Goal: Information Seeking & Learning: Learn about a topic

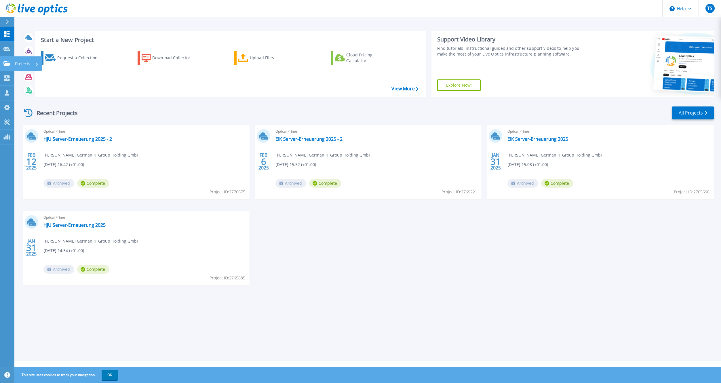
click at [29, 62] on p "Projects" at bounding box center [22, 63] width 15 height 15
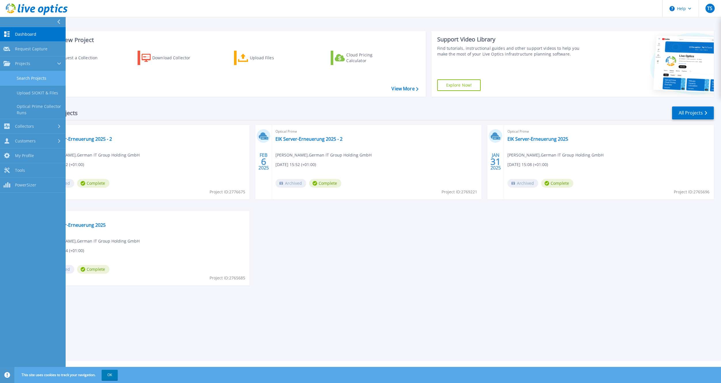
click at [29, 77] on link "Search Projects" at bounding box center [33, 78] width 66 height 15
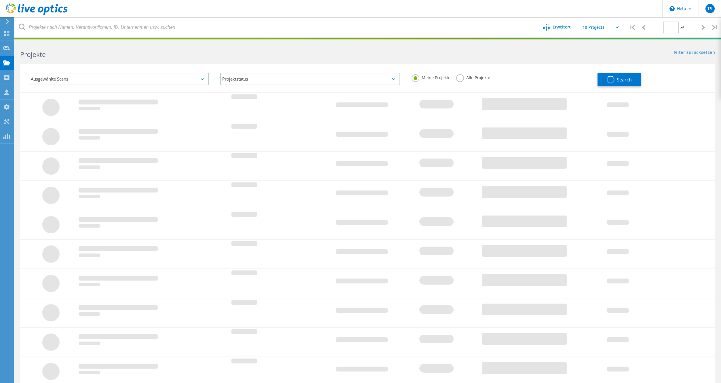
type input "1"
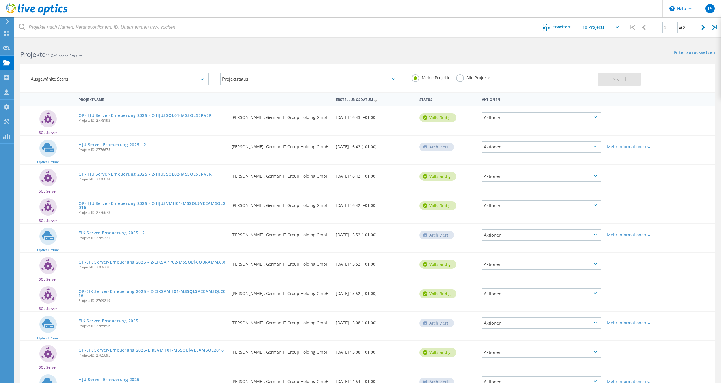
click at [459, 78] on label "Alle Projekte" at bounding box center [473, 76] width 34 height 5
click at [0, 0] on input "Alle Projekte" at bounding box center [0, 0] width 0 height 0
click at [711, 13] on div "TS" at bounding box center [709, 8] width 22 height 17
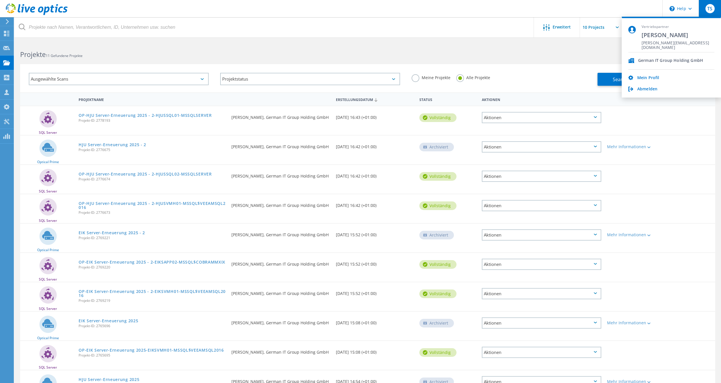
click at [518, 12] on header "\n Help Explore Helpful Articles Contact Support TS Vertriebspartner Thomas Sch…" at bounding box center [360, 8] width 721 height 17
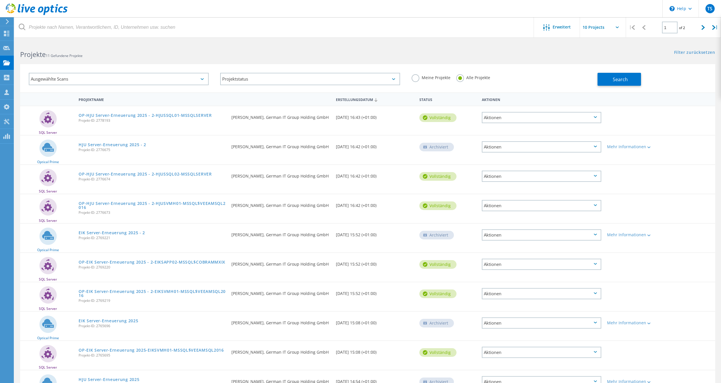
scroll to position [0, 0]
click at [7, 35] on icon at bounding box center [6, 33] width 7 height 5
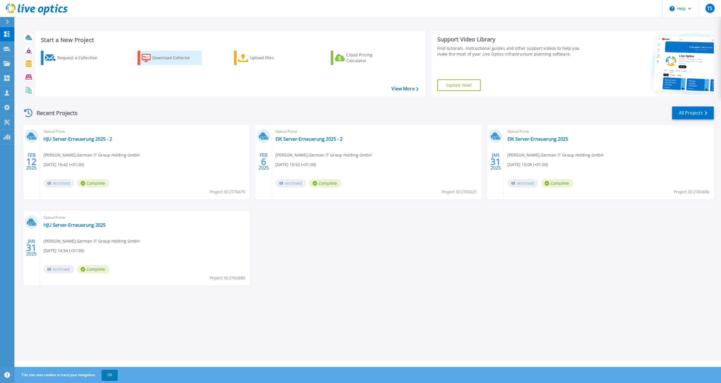
click at [167, 61] on div "Download Collector" at bounding box center [175, 58] width 46 height 12
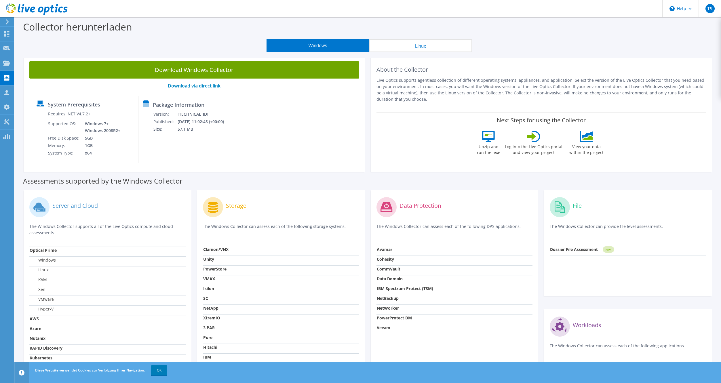
click at [195, 86] on link "Download via direct link" at bounding box center [194, 86] width 53 height 6
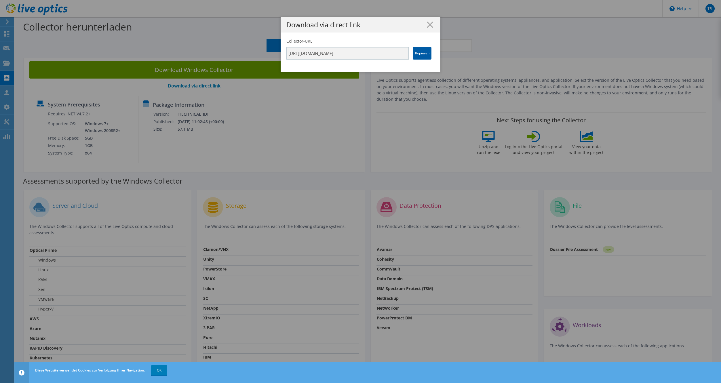
click at [423, 54] on link "Kopieren" at bounding box center [422, 53] width 19 height 13
click at [429, 24] on line at bounding box center [430, 25] width 6 height 6
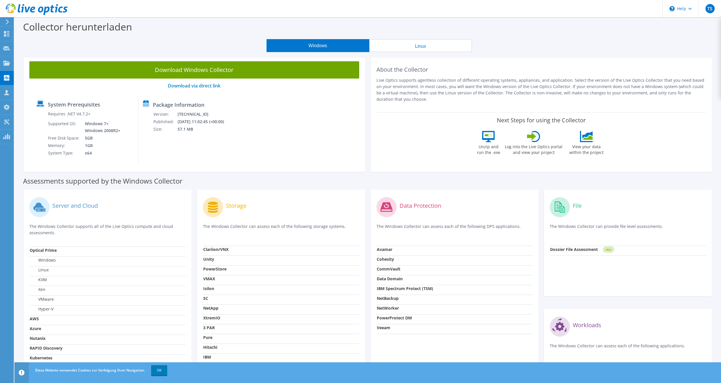
click at [8, 23] on icon at bounding box center [7, 21] width 4 height 5
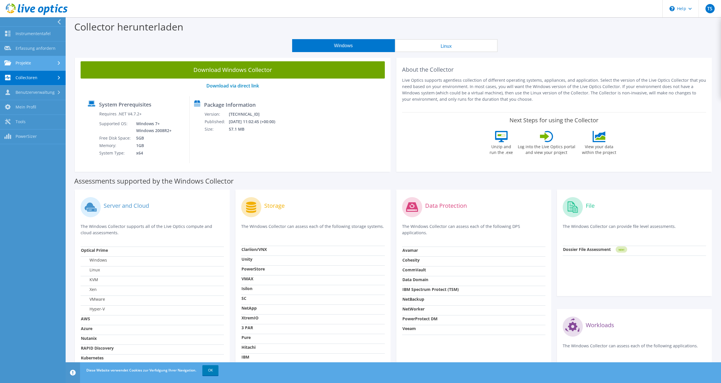
click at [11, 63] on use at bounding box center [7, 62] width 7 height 5
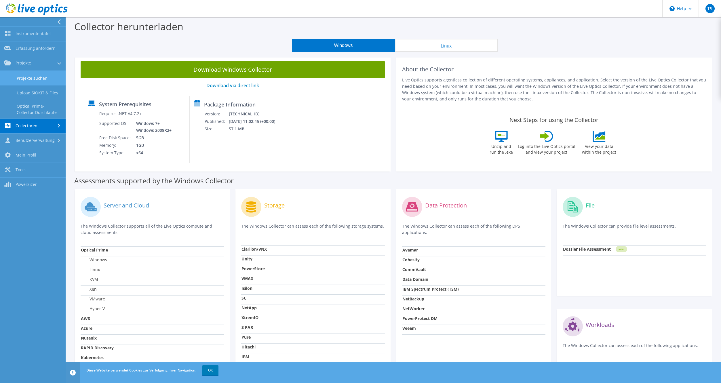
click at [24, 73] on link "Projekte suchen" at bounding box center [33, 78] width 66 height 15
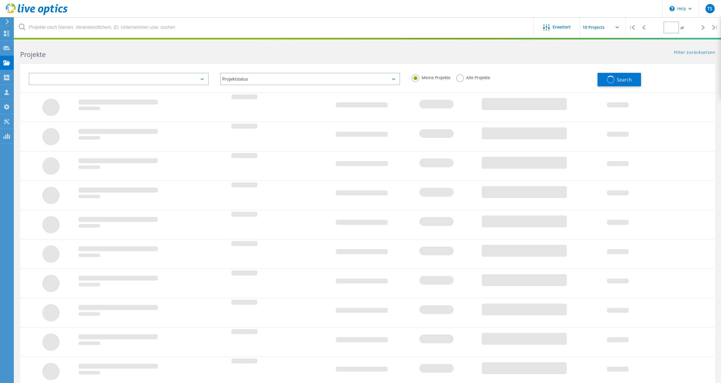
type input "1"
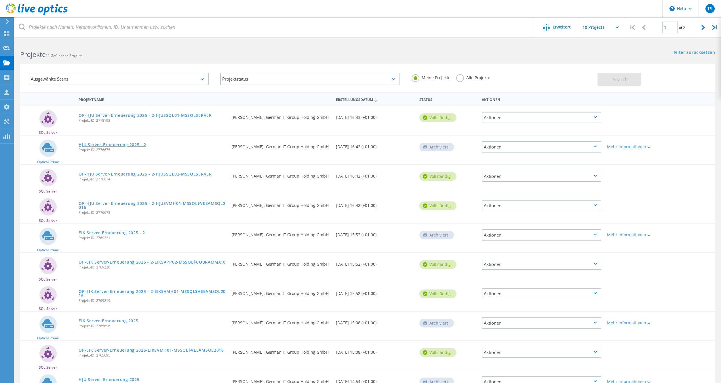
click at [118, 146] on link "HJU Server-Erneuerung 2025 - 2" at bounding box center [113, 145] width 68 height 4
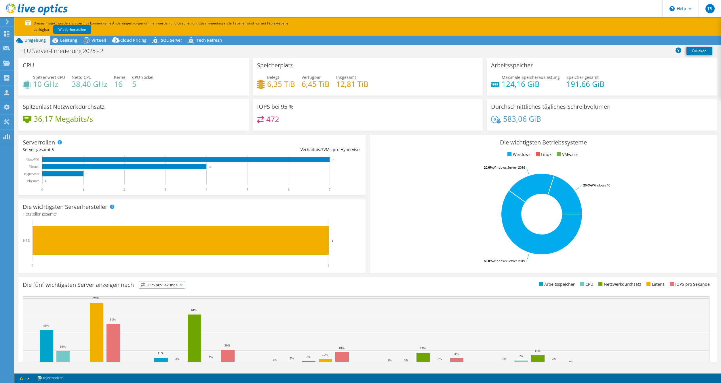
select select "EUFrankfurt"
select select "EUR"
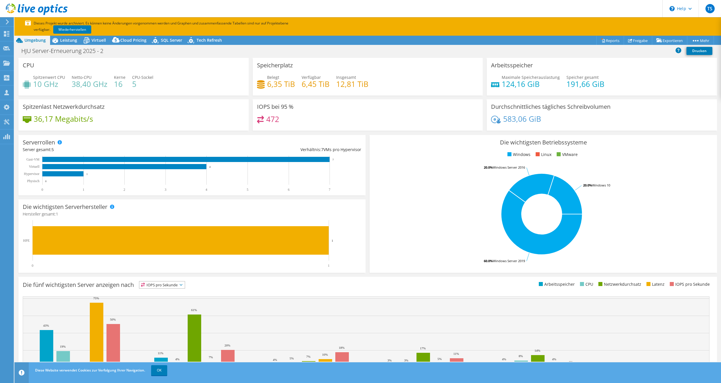
drag, startPoint x: 35, startPoint y: 82, endPoint x: 45, endPoint y: 87, distance: 11.6
click at [49, 86] on h4 "10 GHz" at bounding box center [49, 84] width 32 height 6
drag, startPoint x: 36, startPoint y: 119, endPoint x: 90, endPoint y: 121, distance: 53.6
click at [90, 121] on h4 "36,17 Megabits/s" at bounding box center [63, 119] width 59 height 6
click at [267, 122] on h4 "472" at bounding box center [272, 119] width 13 height 6
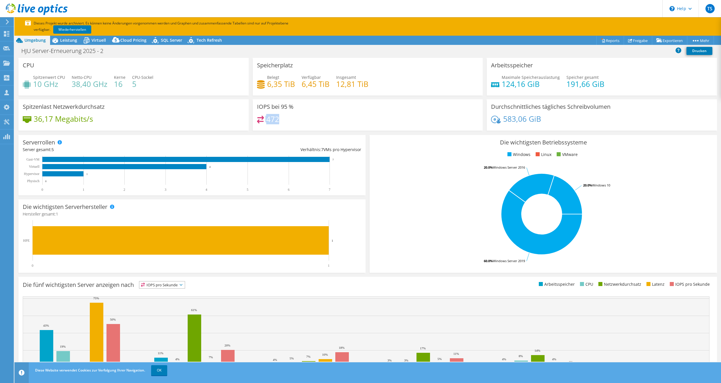
drag, startPoint x: 253, startPoint y: 117, endPoint x: 310, endPoint y: 122, distance: 57.5
click at [310, 122] on div "IOPS bei 95 % 472" at bounding box center [368, 114] width 230 height 31
click at [278, 122] on h4 "472" at bounding box center [272, 119] width 13 height 6
drag, startPoint x: 271, startPoint y: 87, endPoint x: 365, endPoint y: 89, distance: 93.8
click at [365, 89] on div "Belegt 6,35 TiB Verfügbar 6,45 TiB Insgesamt 12,81 TiB" at bounding box center [368, 83] width 222 height 19
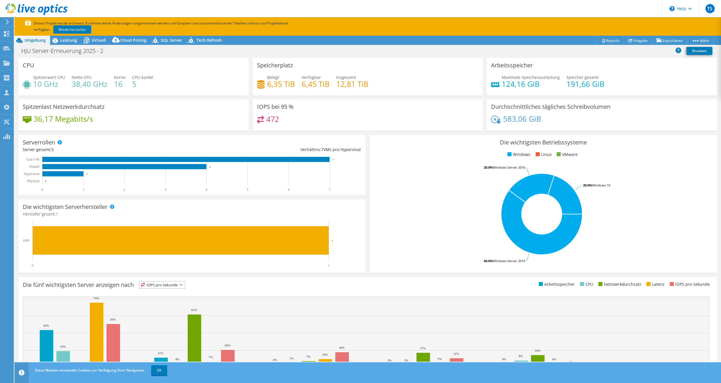
click at [396, 94] on div "Speicherplatz Belegt 6,35 TiB Verfügbar 6,45 TiB Insgesamt 12,81 TiB" at bounding box center [368, 77] width 230 height 38
drag, startPoint x: 370, startPoint y: 84, endPoint x: 392, endPoint y: 85, distance: 21.9
click at [392, 85] on div "Belegt 6,35 TiB Verfügbar 6,45 TiB Insgesamt 12,81 TiB" at bounding box center [368, 83] width 222 height 19
drag, startPoint x: 593, startPoint y: 82, endPoint x: 599, endPoint y: 83, distance: 6.2
click at [601, 83] on h4 "191,66 GiB" at bounding box center [585, 84] width 38 height 6
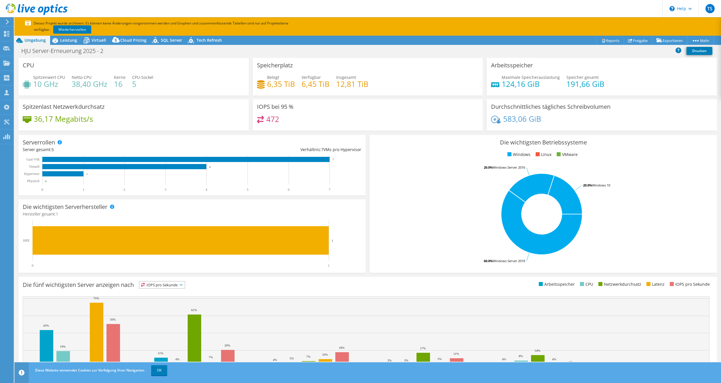
click at [503, 84] on h4 "124,16 GiB" at bounding box center [531, 84] width 58 height 6
drag, startPoint x: 504, startPoint y: 122, endPoint x: 541, endPoint y: 123, distance: 37.4
click at [541, 123] on div "583,06 GiB" at bounding box center [602, 122] width 222 height 12
click at [68, 42] on span "Leistung" at bounding box center [68, 39] width 17 height 5
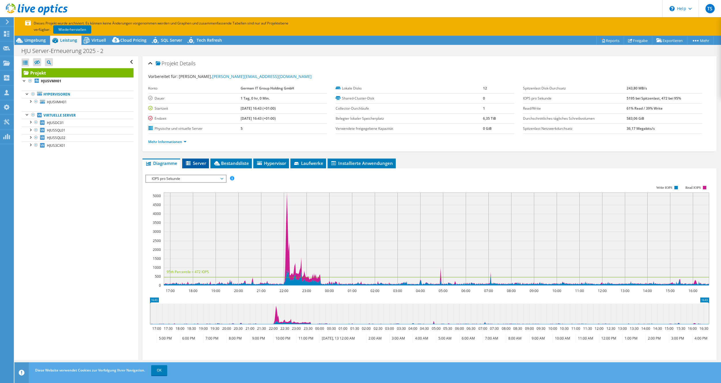
click at [201, 168] on li "Server" at bounding box center [195, 164] width 27 height 10
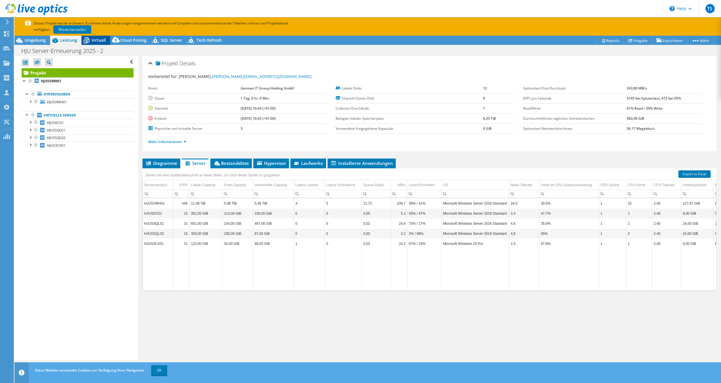
click at [101, 41] on span "Virtuell" at bounding box center [98, 39] width 14 height 5
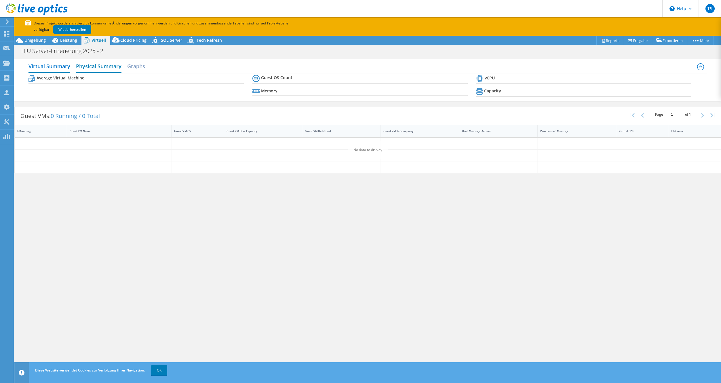
click at [95, 63] on h2 "Physical Summary" at bounding box center [98, 66] width 45 height 13
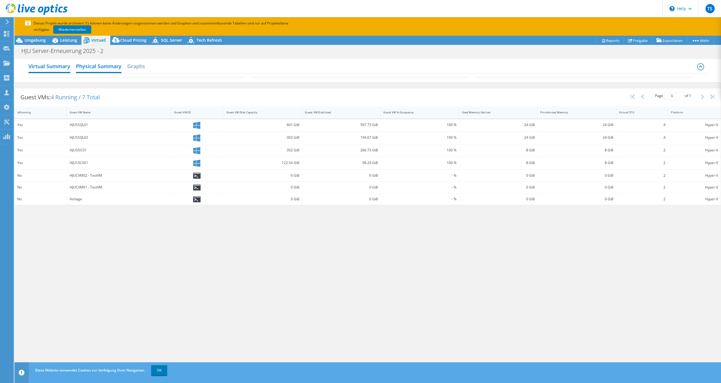
click at [58, 67] on h2 "Virtual Summary" at bounding box center [49, 66] width 42 height 13
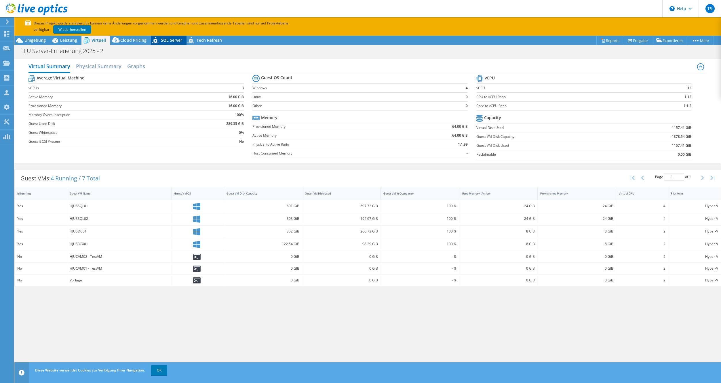
click at [163, 44] on div "SQL Server" at bounding box center [169, 40] width 36 height 9
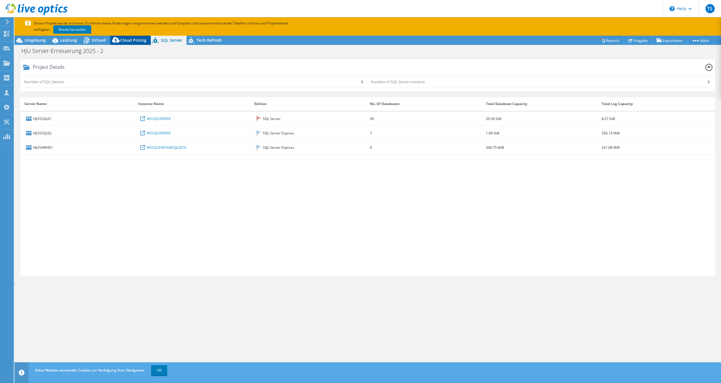
click at [125, 42] on span "Cloud Pricing" at bounding box center [133, 39] width 26 height 5
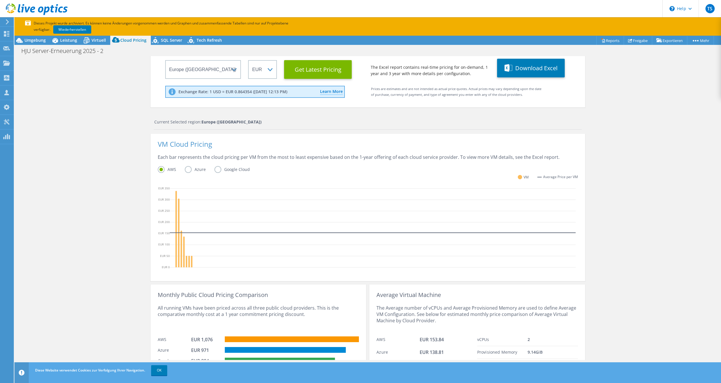
scroll to position [88, 0]
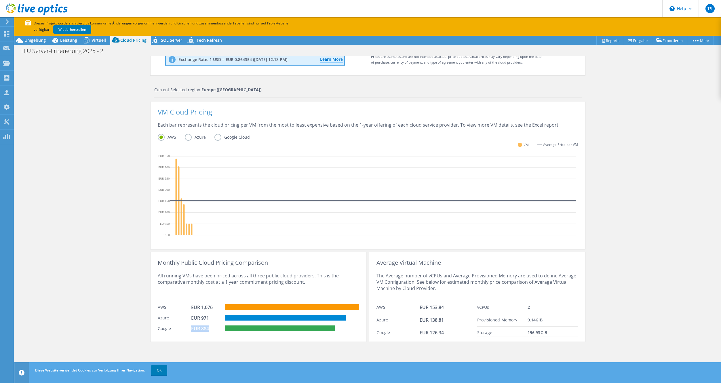
drag, startPoint x: 209, startPoint y: 329, endPoint x: 184, endPoint y: 327, distance: 24.8
click at [184, 327] on div "Google EUR 884" at bounding box center [258, 328] width 201 height 11
click at [209, 309] on div "EUR 1,076" at bounding box center [205, 307] width 29 height 6
click at [413, 266] on div "Average Virtual Machine The Average number of vCPUs and Average Provisioned Mem…" at bounding box center [477, 296] width 216 height 89
drag, startPoint x: 385, startPoint y: 262, endPoint x: 449, endPoint y: 264, distance: 63.9
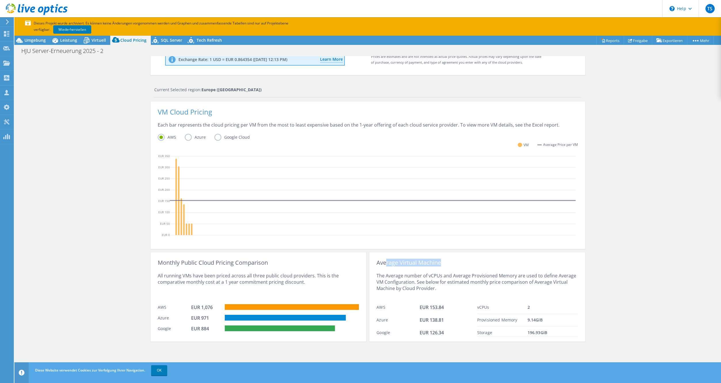
click at [449, 264] on div "Average Virtual Machine" at bounding box center [476, 263] width 201 height 6
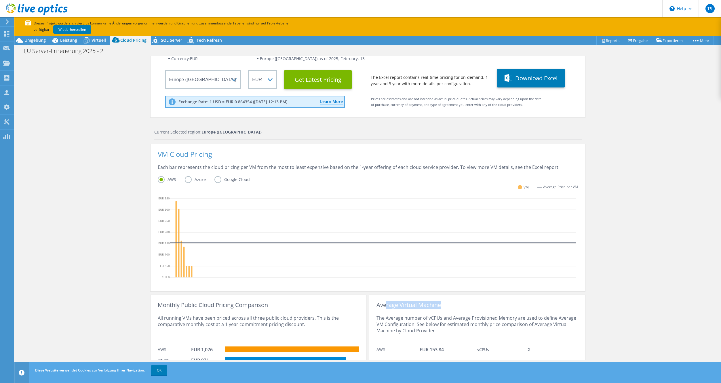
scroll to position [0, 0]
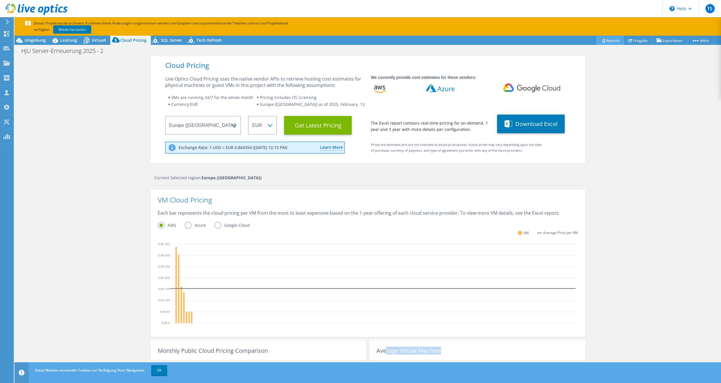
click at [603, 40] on link "Reports" at bounding box center [610, 40] width 28 height 9
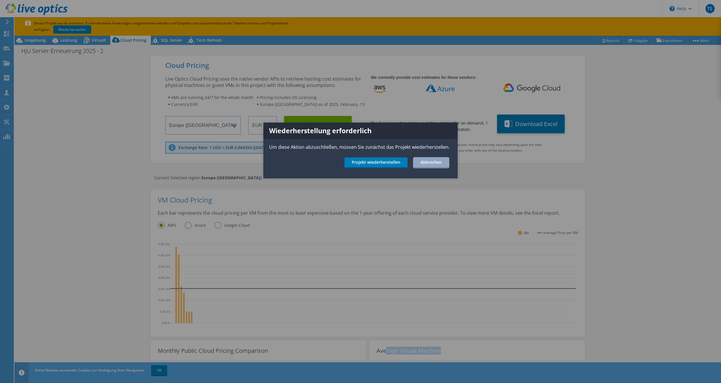
drag, startPoint x: 428, startPoint y: 162, endPoint x: 414, endPoint y: 159, distance: 14.2
click at [428, 162] on link "Abbrechen" at bounding box center [431, 162] width 36 height 11
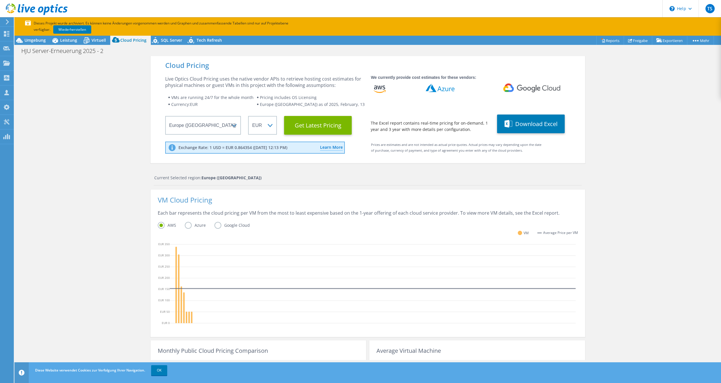
click at [8, 24] on icon at bounding box center [7, 21] width 4 height 5
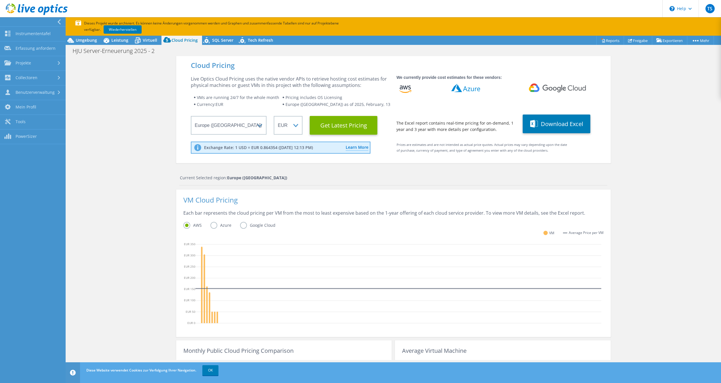
drag, startPoint x: 99, startPoint y: 69, endPoint x: 113, endPoint y: 69, distance: 13.8
click at [100, 69] on div "Cloud Pricing Live Optics Cloud Pricing uses the native vendor APIs to retrieve…" at bounding box center [393, 252] width 655 height 392
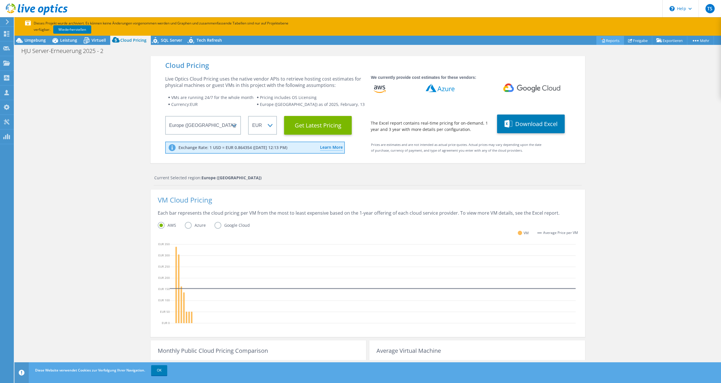
click at [603, 43] on link "Reports" at bounding box center [610, 40] width 28 height 9
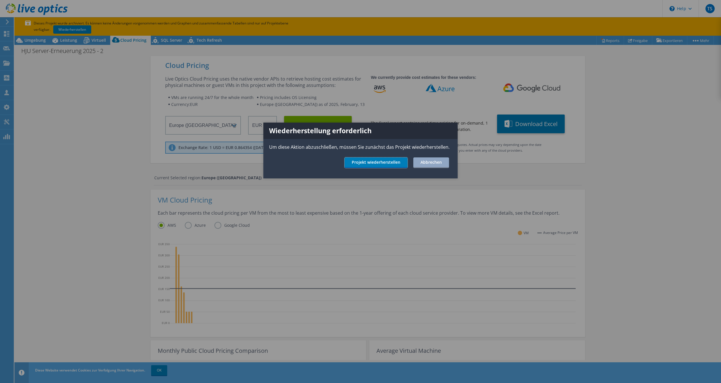
click at [374, 161] on link "Projekt wiederherstellen" at bounding box center [375, 162] width 63 height 11
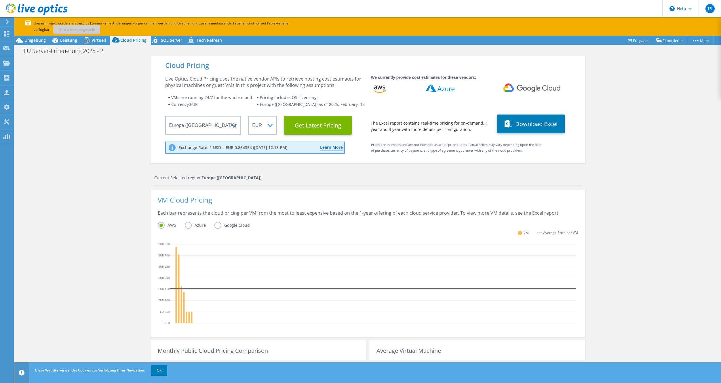
click at [671, 73] on div "Cloud Pricing Live Optics Cloud Pricing uses the native vendor APIs to retrieve…" at bounding box center [367, 252] width 706 height 392
click at [45, 39] on div "Umgebung" at bounding box center [32, 40] width 36 height 9
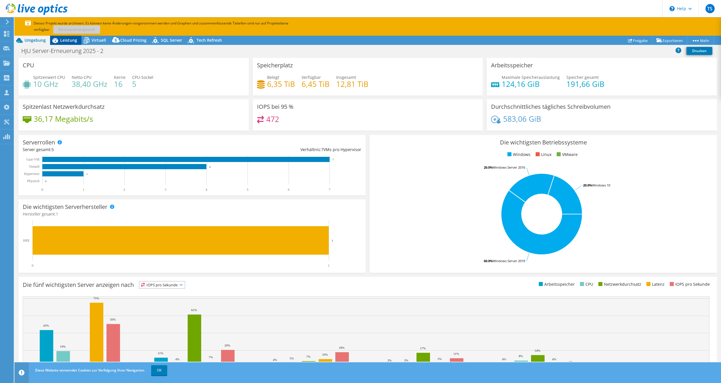
click at [59, 40] on icon at bounding box center [55, 40] width 10 height 10
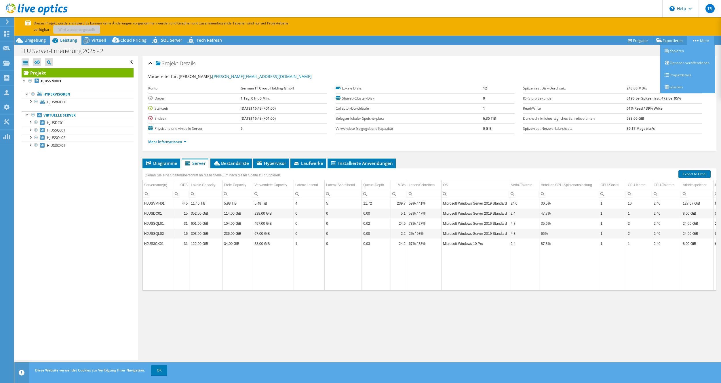
click at [695, 43] on link "Mehr" at bounding box center [700, 40] width 27 height 9
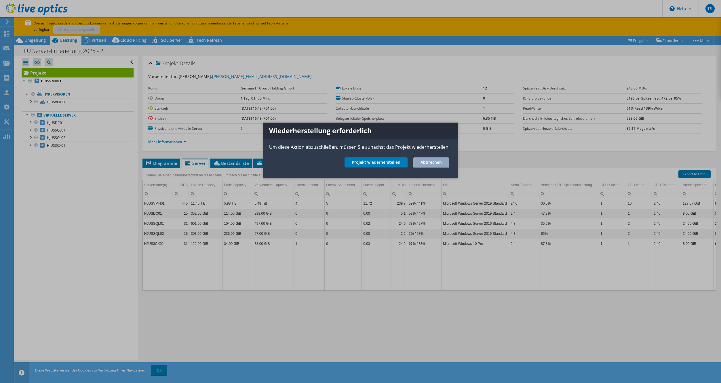
click at [695, 43] on div at bounding box center [360, 191] width 721 height 383
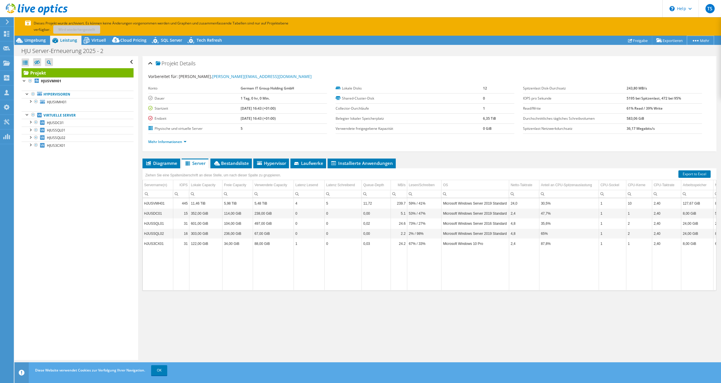
click at [695, 43] on link "Mehr" at bounding box center [700, 40] width 27 height 9
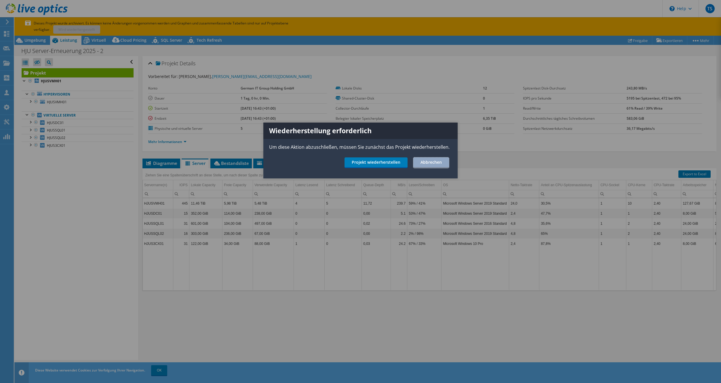
drag, startPoint x: 443, startPoint y: 161, endPoint x: 424, endPoint y: 153, distance: 20.8
click at [443, 161] on link "Abbrechen" at bounding box center [431, 162] width 36 height 11
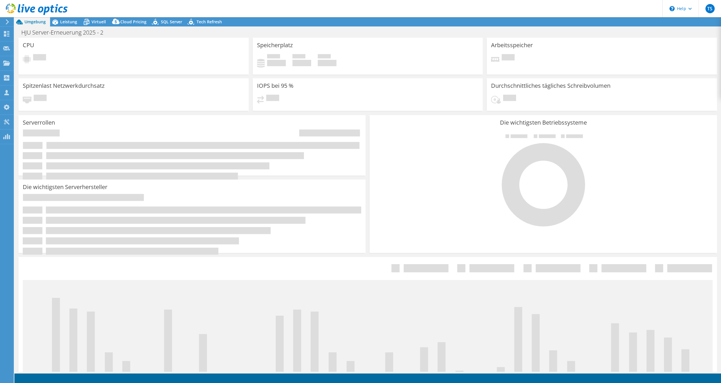
select select "USD"
select select "EUFrankfurt"
select select "EUR"
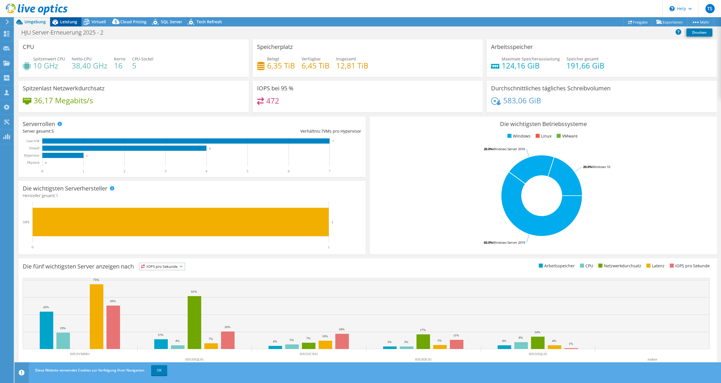
click at [59, 22] on icon at bounding box center [55, 22] width 10 height 10
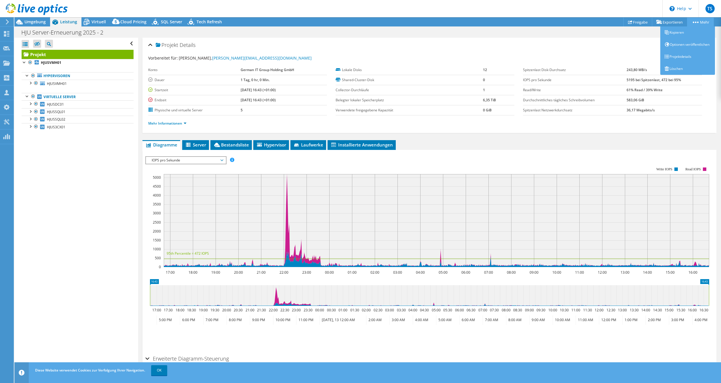
click at [697, 23] on link "Mehr" at bounding box center [700, 22] width 27 height 9
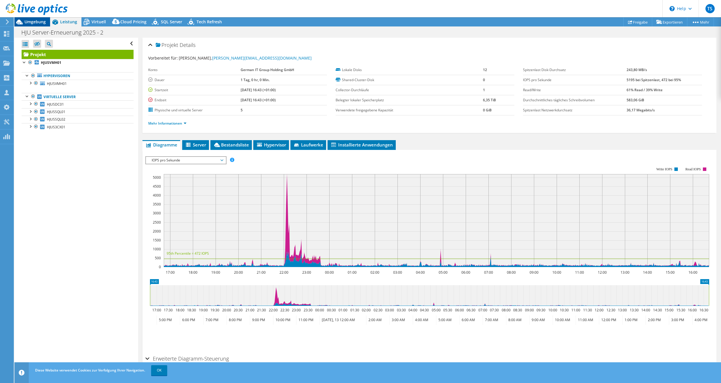
click at [18, 23] on icon at bounding box center [19, 22] width 7 height 5
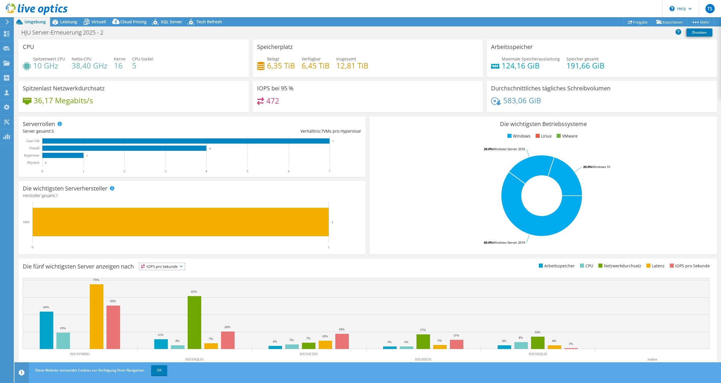
click at [5, 20] on div at bounding box center [6, 21] width 6 height 5
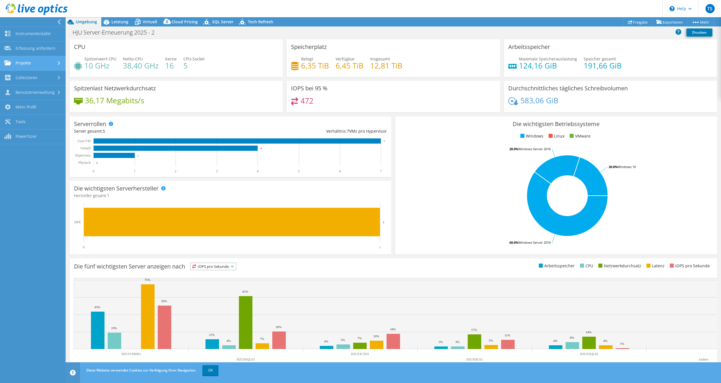
click at [27, 61] on link "Projekte" at bounding box center [33, 63] width 66 height 15
click at [29, 75] on link "Projekte suchen" at bounding box center [33, 78] width 66 height 15
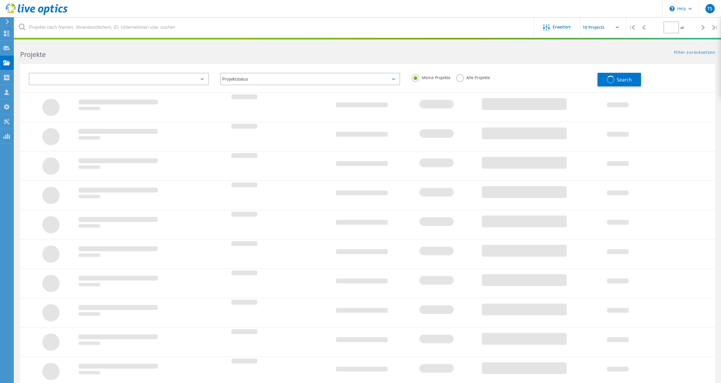
type input "1"
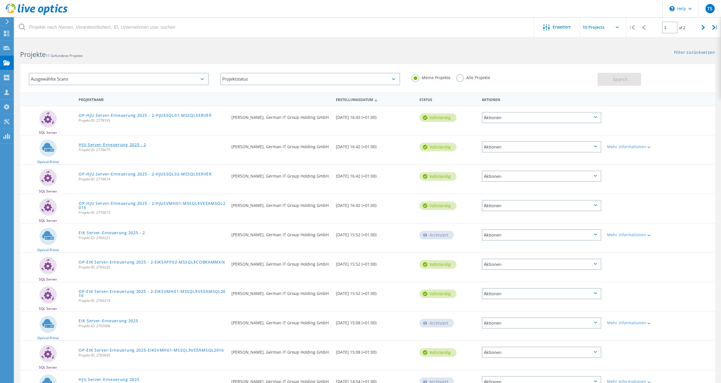
click at [104, 144] on link "HJU Server-Erneuerung 2025 - 2" at bounding box center [113, 145] width 68 height 4
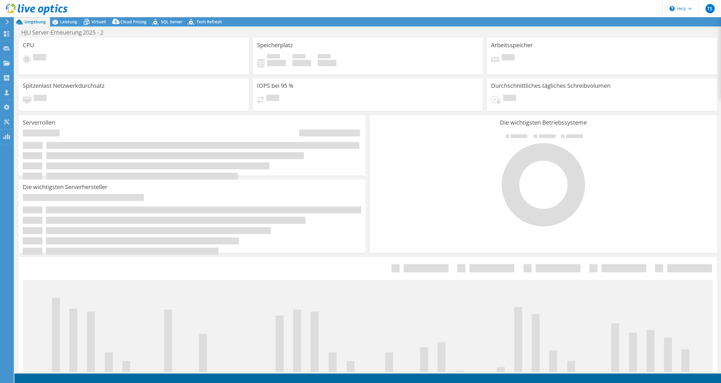
select select "EUFrankfurt"
select select "EUR"
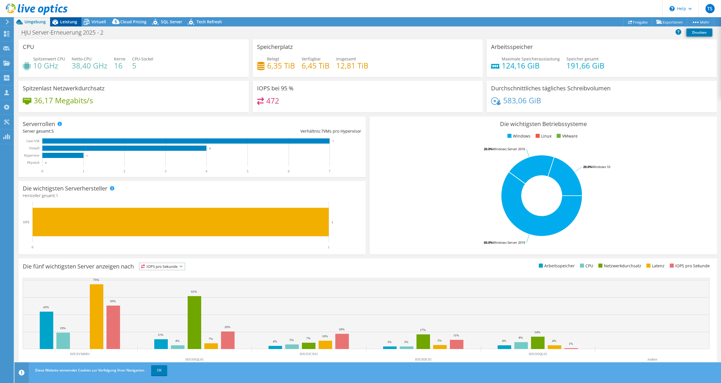
drag, startPoint x: 73, startPoint y: 20, endPoint x: 78, endPoint y: 21, distance: 5.0
click at [75, 20] on span "Leistung" at bounding box center [68, 21] width 17 height 5
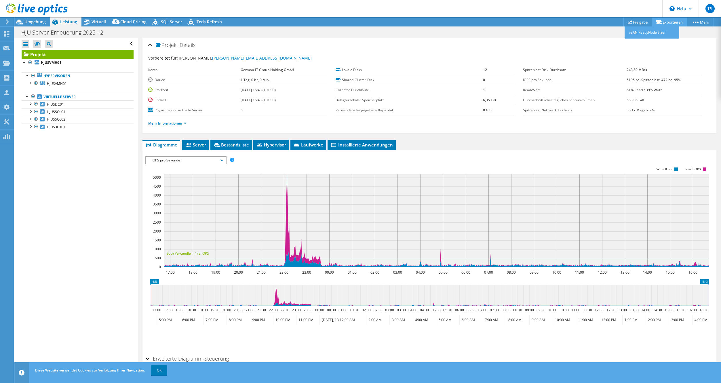
click at [663, 22] on link "Exportieren" at bounding box center [669, 22] width 35 height 9
click at [101, 20] on span "Virtuell" at bounding box center [98, 21] width 14 height 5
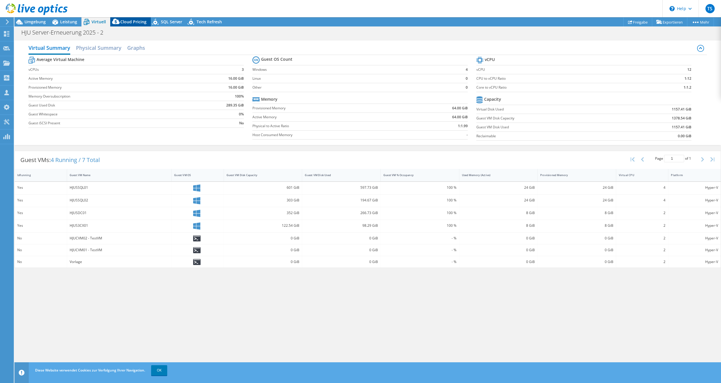
click at [145, 20] on div "Cloud Pricing" at bounding box center [130, 21] width 41 height 9
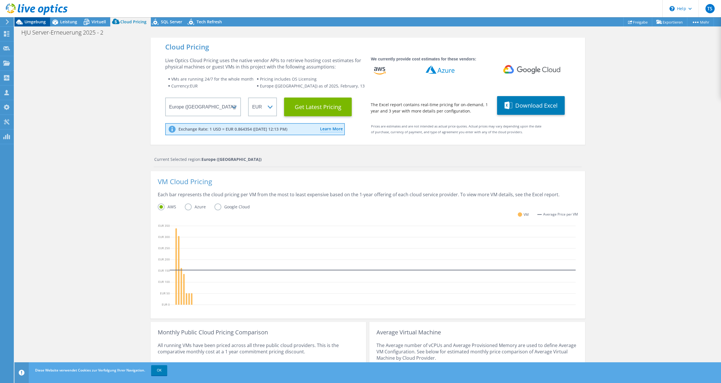
click at [38, 22] on span "Umgebung" at bounding box center [34, 21] width 21 height 5
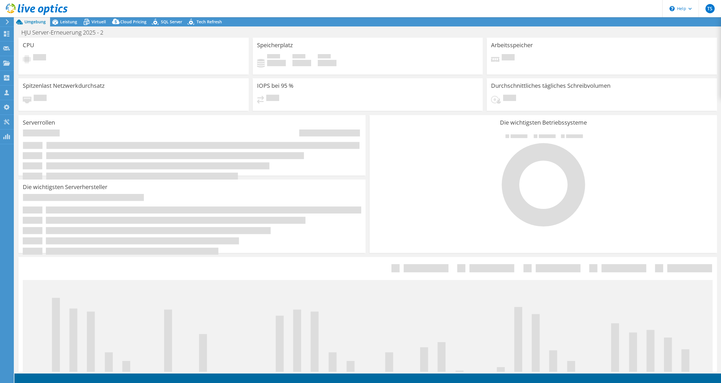
select select "EUFrankfurt"
select select "EUR"
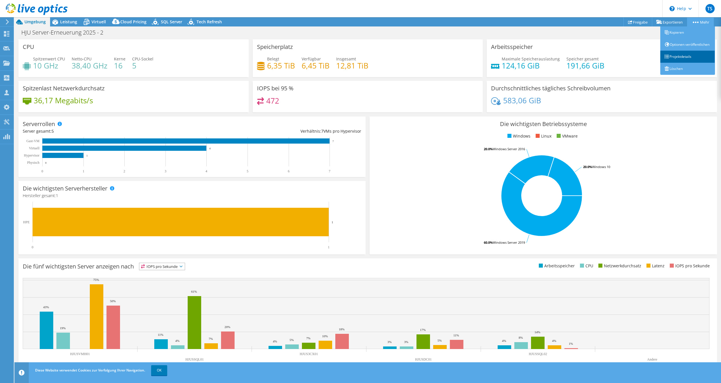
click at [675, 59] on link "Projektdetails" at bounding box center [687, 57] width 55 height 12
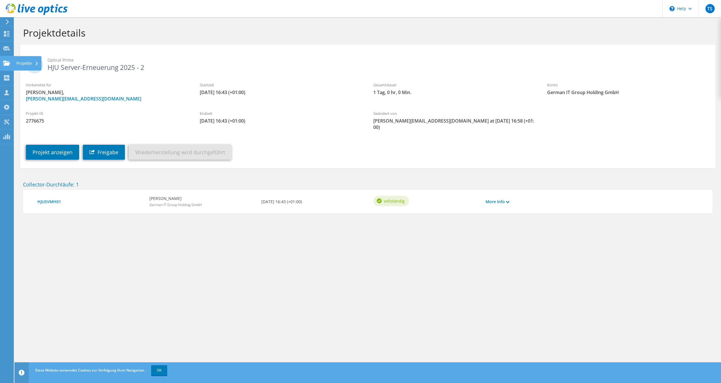
click at [26, 63] on div "Projekte" at bounding box center [28, 63] width 28 height 14
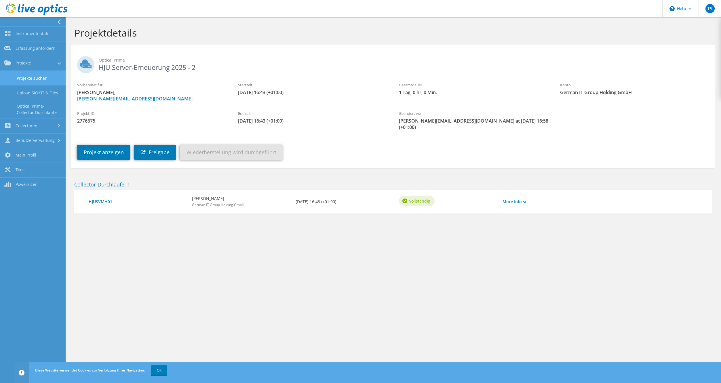
click at [34, 73] on link "Projekte suchen" at bounding box center [33, 78] width 66 height 15
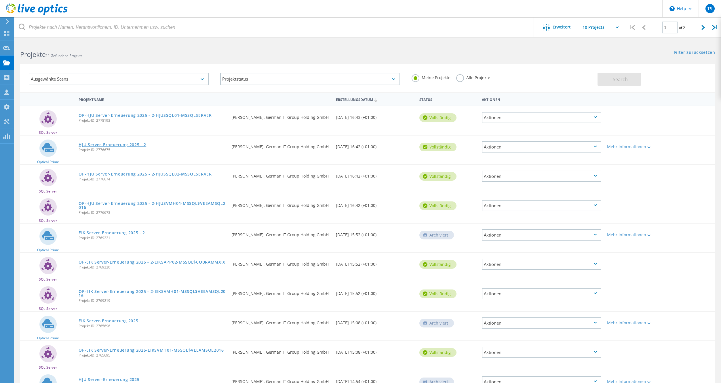
click at [127, 143] on link "HJU Server-Erneuerung 2025 - 2" at bounding box center [113, 145] width 68 height 4
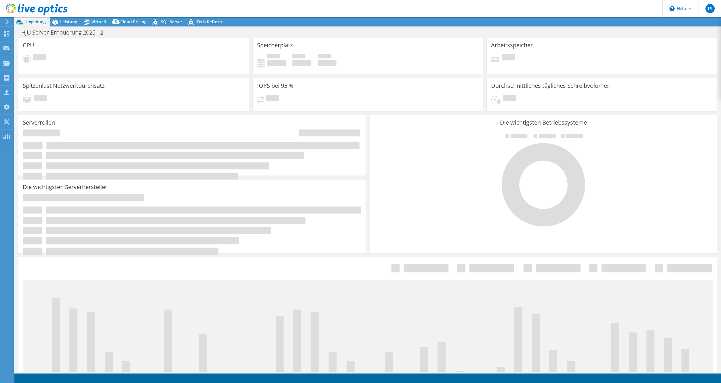
select select "EUFrankfurt"
select select "EUR"
